Goal: Task Accomplishment & Management: Manage account settings

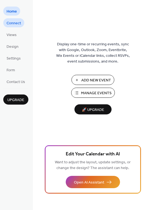
click at [11, 24] on span "Connect" at bounding box center [14, 23] width 14 height 6
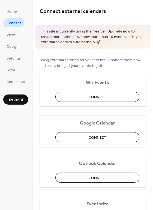
click at [150, 192] on div "Using external services for your events? Connect them now and easily bring all …" at bounding box center [93, 183] width 120 height 268
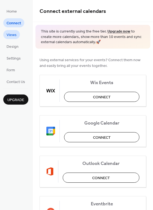
click at [15, 33] on span "Views" at bounding box center [12, 35] width 10 height 6
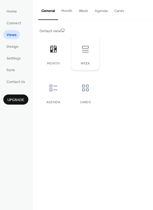
click at [84, 51] on icon at bounding box center [85, 49] width 9 height 9
click at [55, 88] on icon at bounding box center [53, 87] width 9 height 9
click at [14, 44] on span "Design" at bounding box center [13, 47] width 12 height 6
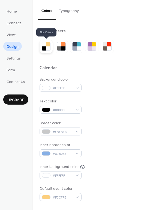
click at [46, 45] on div at bounding box center [48, 44] width 4 height 4
click at [61, 44] on div at bounding box center [63, 44] width 4 height 4
click at [49, 47] on div at bounding box center [48, 48] width 4 height 4
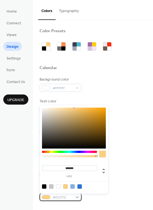
click at [57, 196] on span "#FCCF7E" at bounding box center [63, 198] width 20 height 6
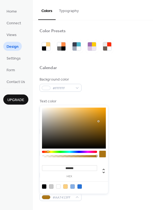
click at [99, 121] on div at bounding box center [74, 128] width 64 height 41
click at [101, 108] on div at bounding box center [74, 128] width 64 height 41
click at [104, 107] on div "******* hex" at bounding box center [74, 149] width 68 height 88
click at [104, 108] on div at bounding box center [74, 128] width 64 height 41
type input "*******"
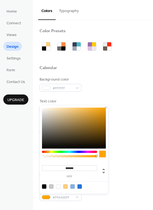
click at [110, 105] on body "Home Connect Views Design Settings Form Contact Us Upgrade Design Upgrade Color…" at bounding box center [76, 105] width 153 height 210
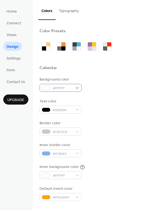
click at [92, 88] on div "Background color #FFFFFF" at bounding box center [93, 84] width 107 height 15
click at [49, 157] on div "Background color #FFFFFF Text color #000000 Border color #C9C9C9 Inner border c…" at bounding box center [93, 139] width 107 height 124
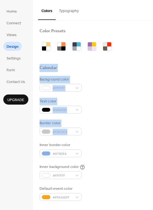
drag, startPoint x: 150, startPoint y: 43, endPoint x: 120, endPoint y: 135, distance: 97.6
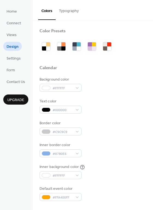
click at [120, 135] on div "Background color #FFFFFF Text color #000000 Border color #C9C9C9 Inner border c…" at bounding box center [93, 139] width 107 height 124
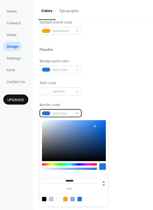
click at [49, 115] on div at bounding box center [46, 113] width 9 height 4
type input "*******"
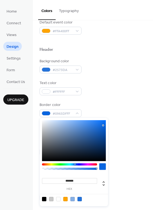
click at [103, 125] on div at bounding box center [74, 140] width 64 height 41
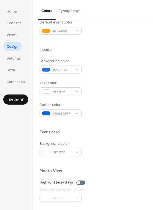
click at [131, 183] on div "Highlight busy days" at bounding box center [93, 183] width 107 height 6
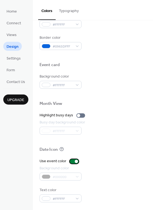
click at [73, 161] on div at bounding box center [74, 161] width 9 height 4
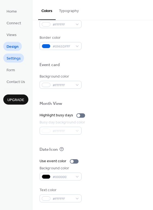
click at [9, 56] on span "Settings" at bounding box center [14, 59] width 14 height 6
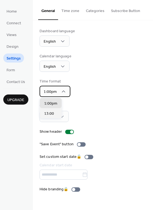
click at [56, 91] on div "1:00pm" at bounding box center [55, 91] width 31 height 11
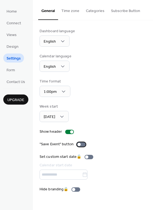
click at [83, 145] on div at bounding box center [81, 144] width 9 height 4
click at [83, 145] on div at bounding box center [83, 144] width 3 height 3
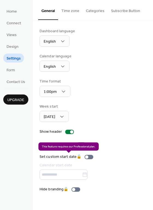
click at [91, 158] on div "Set custom start date 🔒 Calendar start date" at bounding box center [68, 167] width 56 height 26
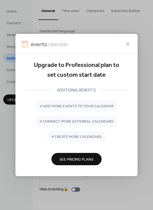
click at [78, 157] on span "See Pricing Plans" at bounding box center [76, 160] width 34 height 6
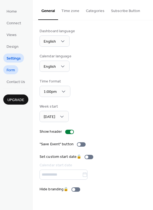
click at [15, 72] on link "Form" at bounding box center [10, 69] width 15 height 9
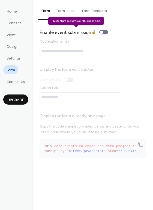
click at [106, 31] on div "Enable event submission 🔒" at bounding box center [75, 32] width 71 height 8
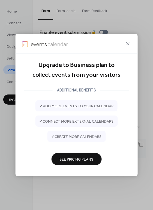
click at [20, 80] on div "Upgrade to Business plan to collect events from your visitors ADDITIONAL BENEFI…" at bounding box center [76, 115] width 123 height 123
click at [130, 43] on icon at bounding box center [128, 43] width 7 height 7
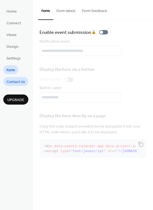
click at [17, 84] on span "Contact Us" at bounding box center [16, 82] width 19 height 6
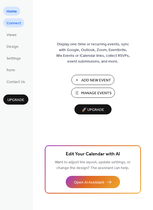
click at [12, 26] on span "Connect" at bounding box center [14, 23] width 14 height 6
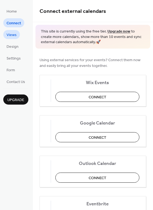
click at [12, 34] on span "Views" at bounding box center [12, 35] width 10 height 6
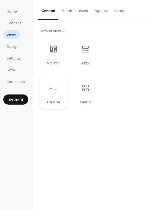
click at [53, 83] on div at bounding box center [53, 88] width 16 height 16
click at [98, 16] on button "Agenda" at bounding box center [101, 9] width 20 height 19
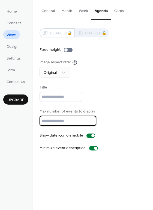
click at [55, 117] on input "**" at bounding box center [68, 121] width 57 height 10
type input "*"
type input "**"
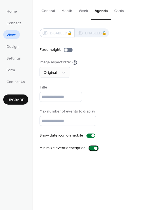
click at [91, 146] on div at bounding box center [93, 148] width 9 height 4
click at [12, 44] on span "Design" at bounding box center [13, 47] width 12 height 6
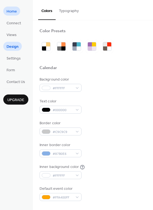
click at [8, 11] on span "Home" at bounding box center [12, 12] width 10 height 6
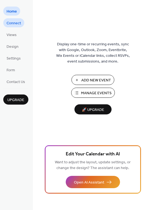
click at [16, 20] on span "Connect" at bounding box center [14, 23] width 14 height 6
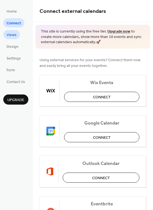
click at [13, 32] on span "Views" at bounding box center [12, 35] width 10 height 6
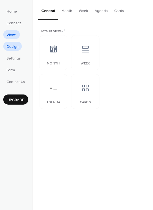
click at [14, 44] on span "Design" at bounding box center [13, 47] width 12 height 6
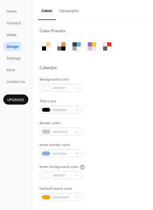
click at [72, 14] on button "Typography" at bounding box center [69, 9] width 26 height 19
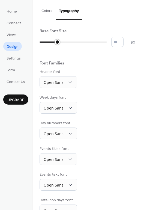
click at [56, 43] on div at bounding box center [73, 42] width 67 height 9
type input "**"
click at [72, 40] on div at bounding box center [73, 42] width 67 height 9
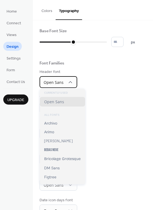
click at [61, 82] on span "Open Sans" at bounding box center [54, 82] width 20 height 5
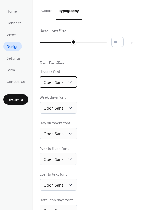
click at [61, 82] on span "Open Sans" at bounding box center [54, 82] width 20 height 5
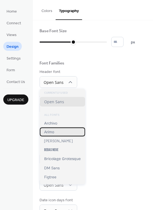
click at [54, 131] on div "Arimo" at bounding box center [62, 131] width 45 height 9
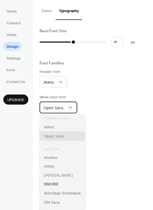
click at [52, 106] on span "Open Sans" at bounding box center [54, 107] width 20 height 5
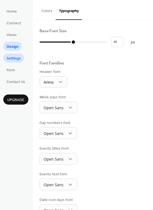
click at [9, 58] on span "Settings" at bounding box center [14, 59] width 14 height 6
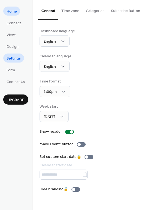
click at [15, 11] on span "Home" at bounding box center [12, 12] width 10 height 6
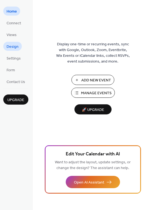
click at [12, 42] on link "Design" at bounding box center [12, 46] width 19 height 9
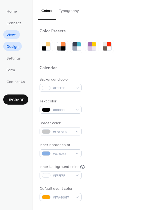
click at [11, 32] on span "Views" at bounding box center [12, 35] width 10 height 6
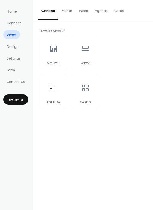
click at [99, 8] on button "Agenda" at bounding box center [101, 9] width 20 height 19
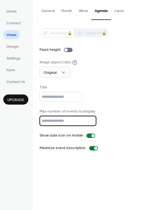
click at [89, 122] on input "*" at bounding box center [68, 121] width 57 height 10
type input "*"
click at [89, 122] on input "*" at bounding box center [68, 121] width 57 height 10
